Goal: Information Seeking & Learning: Learn about a topic

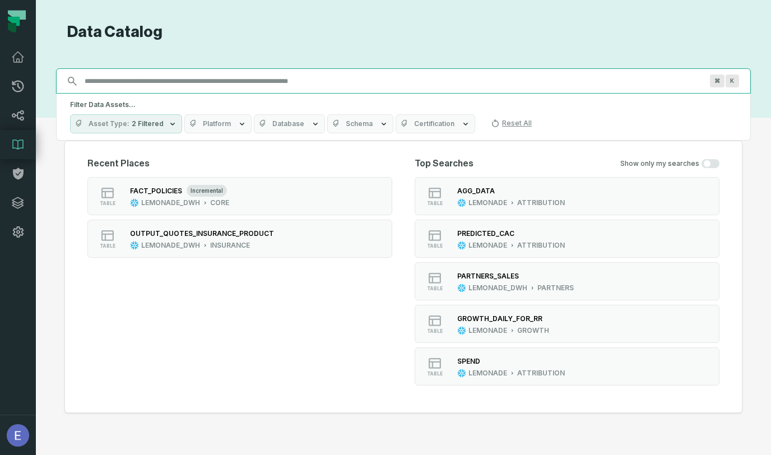
click at [216, 89] on input "Discovery Provider cmdk menu" at bounding box center [393, 81] width 631 height 18
click at [217, 80] on input "Discovery Provider cmdk menu" at bounding box center [393, 81] width 631 height 18
paste input "**********"
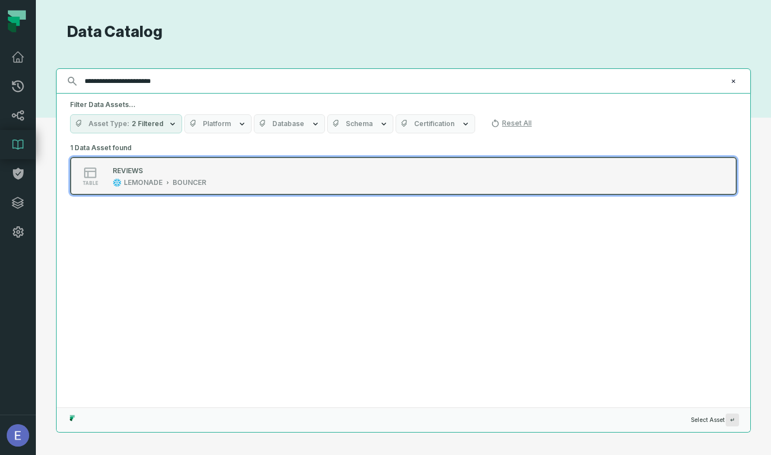
type input "**********"
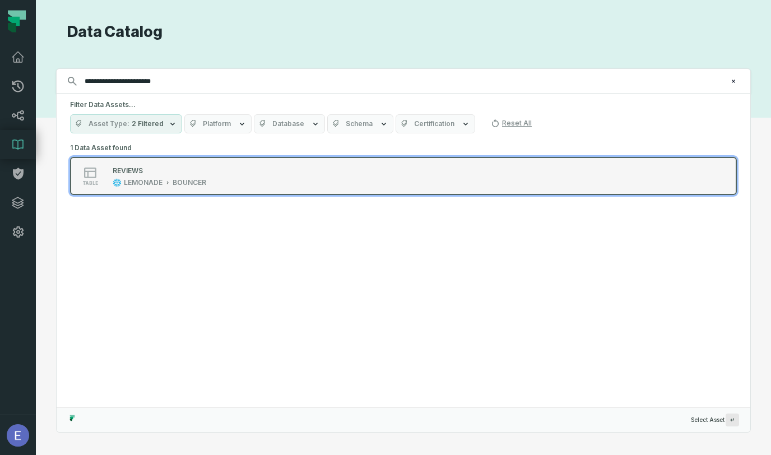
click at [131, 170] on div "REVIEWS" at bounding box center [128, 170] width 30 height 8
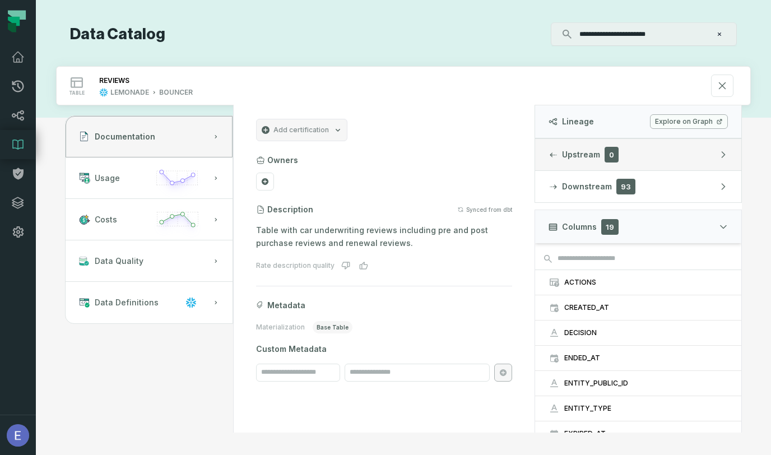
click at [577, 154] on span "Upstream" at bounding box center [581, 154] width 38 height 11
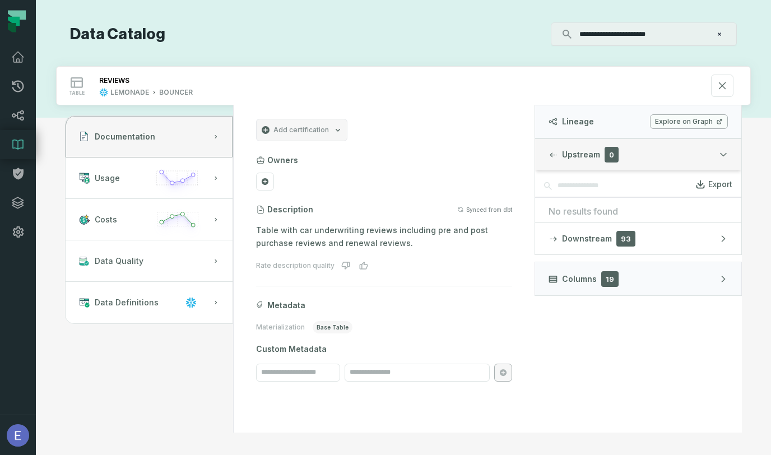
click at [577, 153] on span "Upstream" at bounding box center [581, 154] width 38 height 11
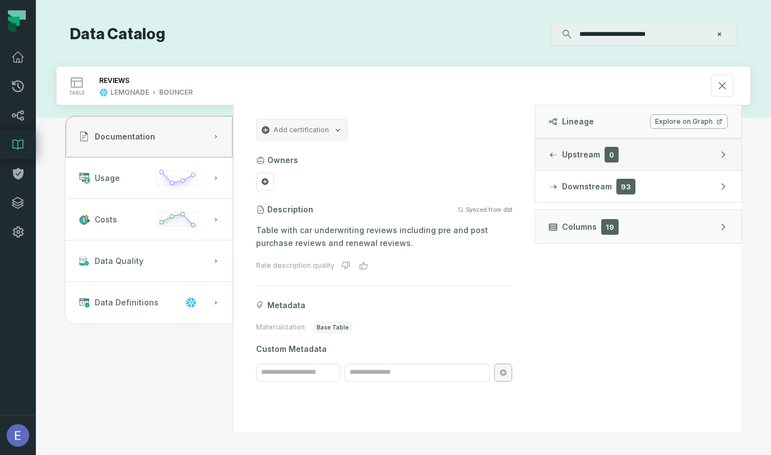
click at [552, 155] on icon "button" at bounding box center [552, 154] width 7 height 5
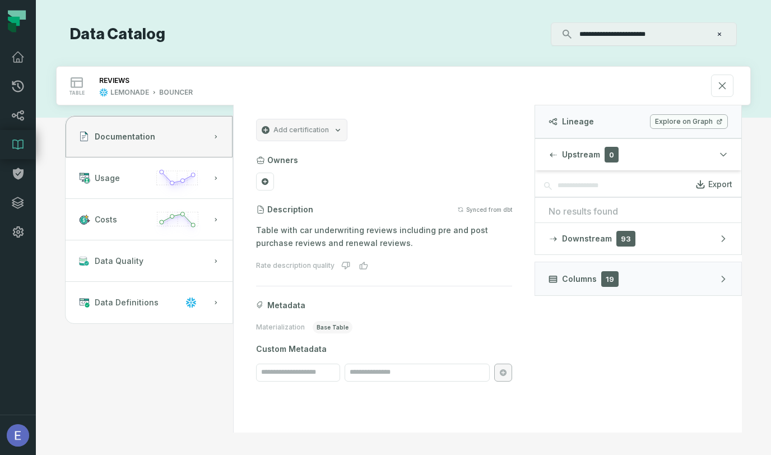
click at [688, 120] on link "Explore on Graph" at bounding box center [689, 121] width 78 height 15
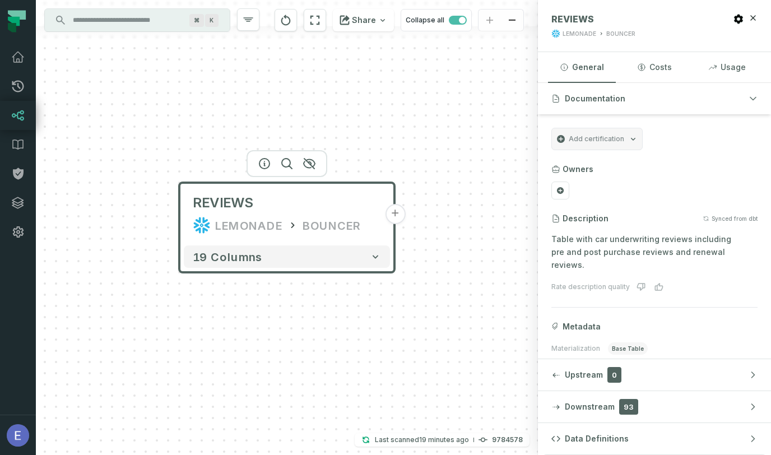
click at [397, 215] on button "+" at bounding box center [395, 214] width 20 height 20
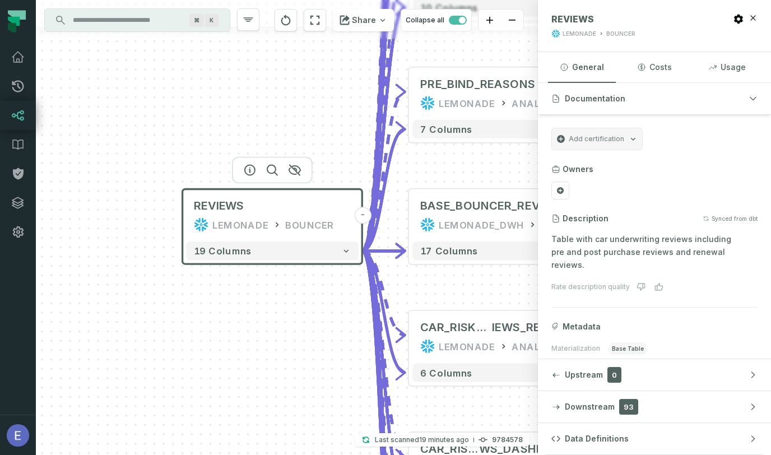
drag, startPoint x: 241, startPoint y: 292, endPoint x: 291, endPoint y: 293, distance: 49.3
click at [291, 293] on div "+ CAR_PRE_BIND_TRETAME NTS_TRACKING LEMONADE ANALYTICS + 6 columns + UW_REVIEWS…" at bounding box center [287, 227] width 502 height 455
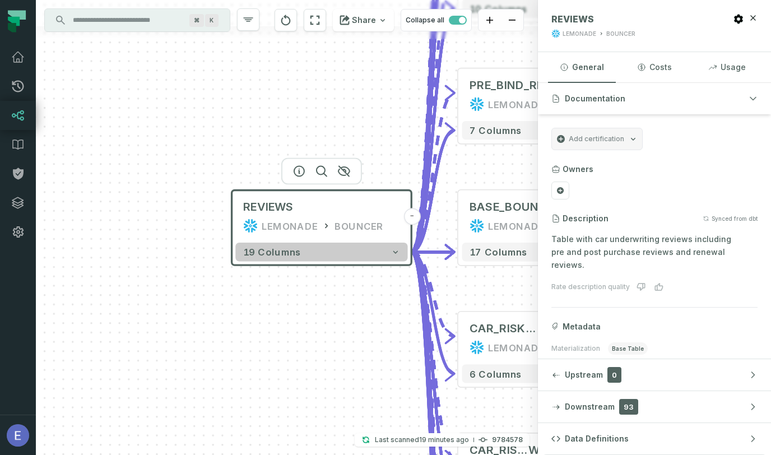
click at [306, 246] on button "19 columns" at bounding box center [321, 252] width 172 height 18
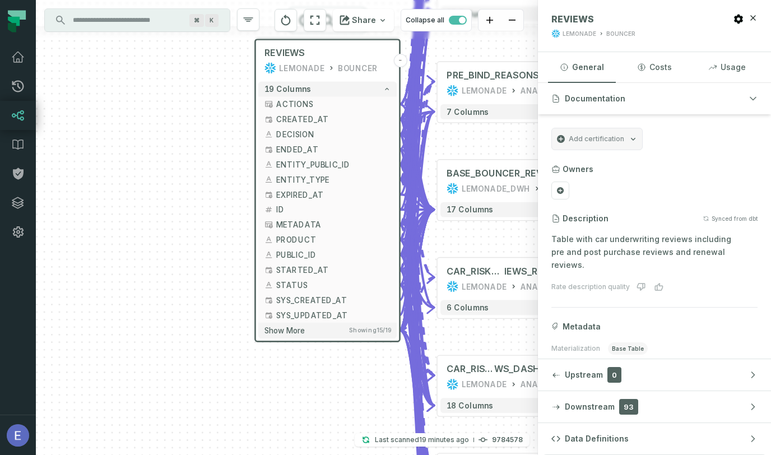
drag, startPoint x: 169, startPoint y: 280, endPoint x: 182, endPoint y: 120, distance: 159.6
click at [182, 120] on div "+ CAR_PRE_BIND_TRETAME NTS_TRACKING LEMONADE ANALYTICS + 6 columns + UW_REVIEWS…" at bounding box center [287, 227] width 502 height 455
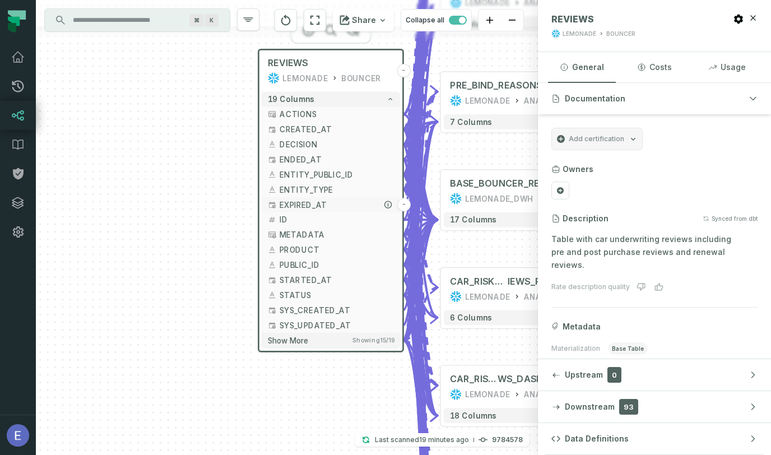
click at [276, 206] on icon "button" at bounding box center [272, 204] width 9 height 9
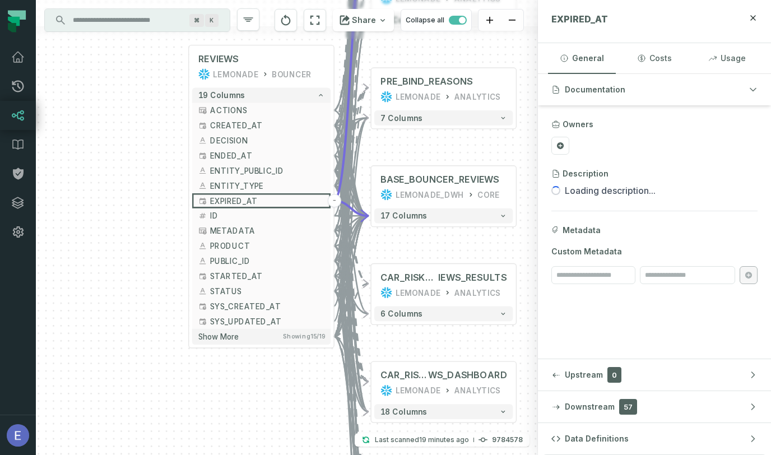
drag, startPoint x: 203, startPoint y: 218, endPoint x: 130, endPoint y: 217, distance: 73.4
click at [130, 217] on div "+ CAR_PRE_BIND_TRETAME NTS_TRACKING LEMONADE ANALYTICS + 6 columns + UW_REVIEWS…" at bounding box center [287, 227] width 502 height 455
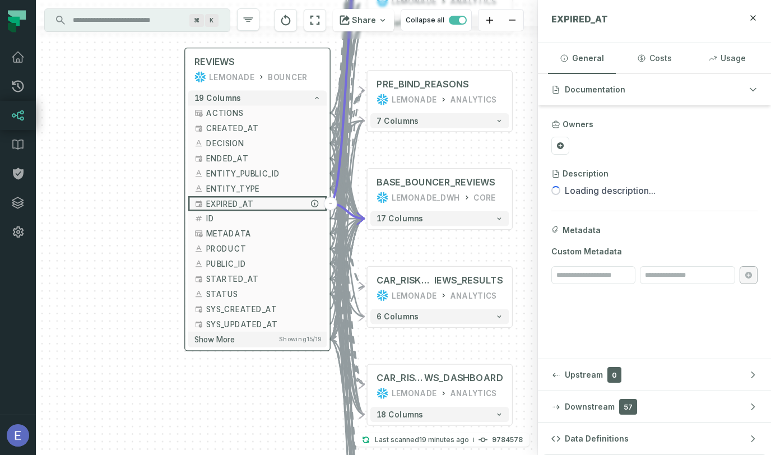
click at [330, 202] on button "-" at bounding box center [330, 203] width 13 height 13
click at [332, 206] on button "-" at bounding box center [330, 204] width 13 height 13
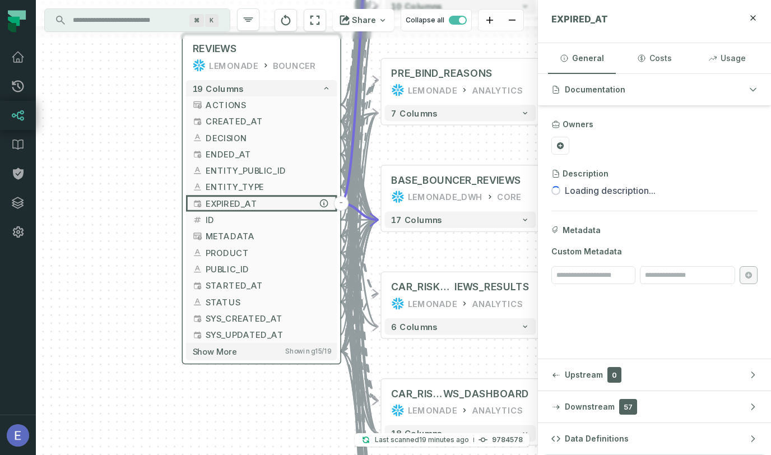
click at [232, 201] on span "EXPIRED_AT" at bounding box center [268, 203] width 125 height 12
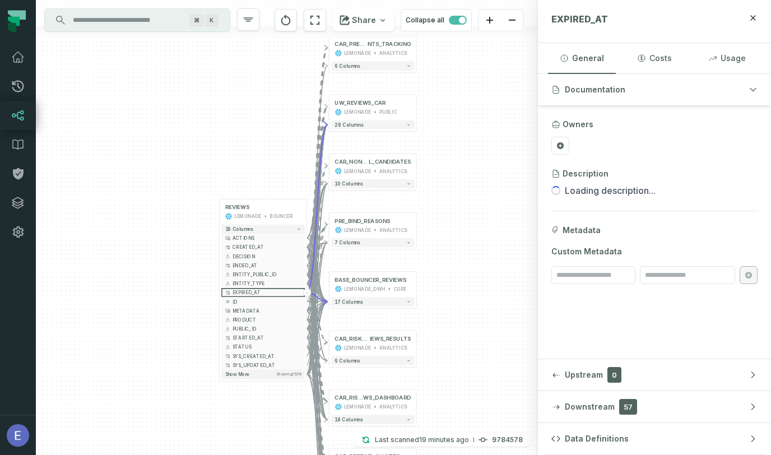
drag, startPoint x: 136, startPoint y: 192, endPoint x: 189, endPoint y: 272, distance: 96.2
click at [189, 272] on div "+ CAR_PRE_BIND_TRETAME NTS_TRACKING LEMONADE ANALYTICS + 6 columns + UW_REVIEWS…" at bounding box center [287, 227] width 502 height 455
